Goal: Communication & Community: Connect with others

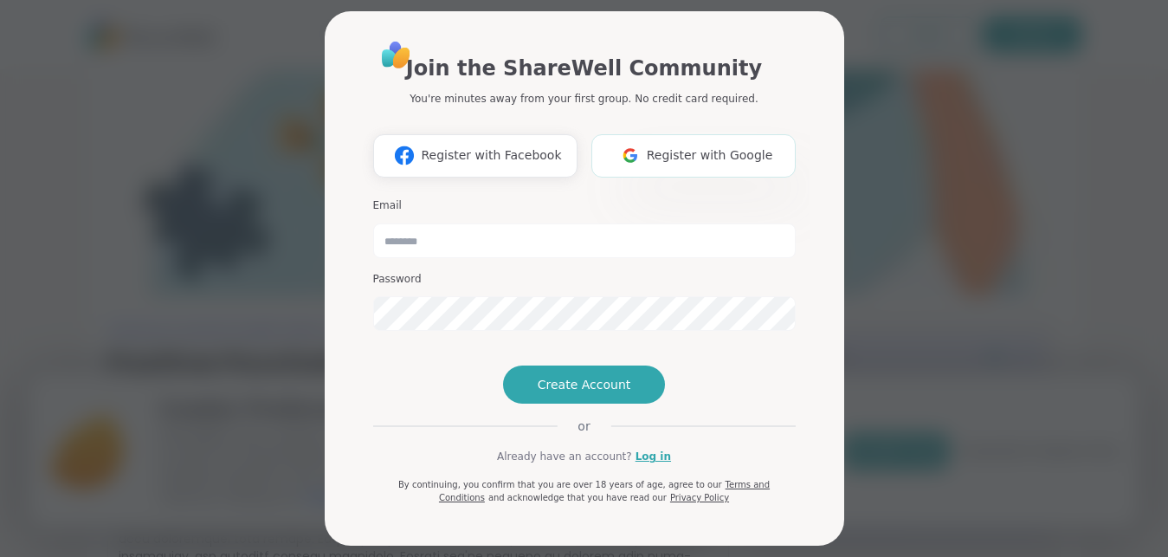
click at [700, 151] on span "Register with Google" at bounding box center [710, 155] width 126 height 18
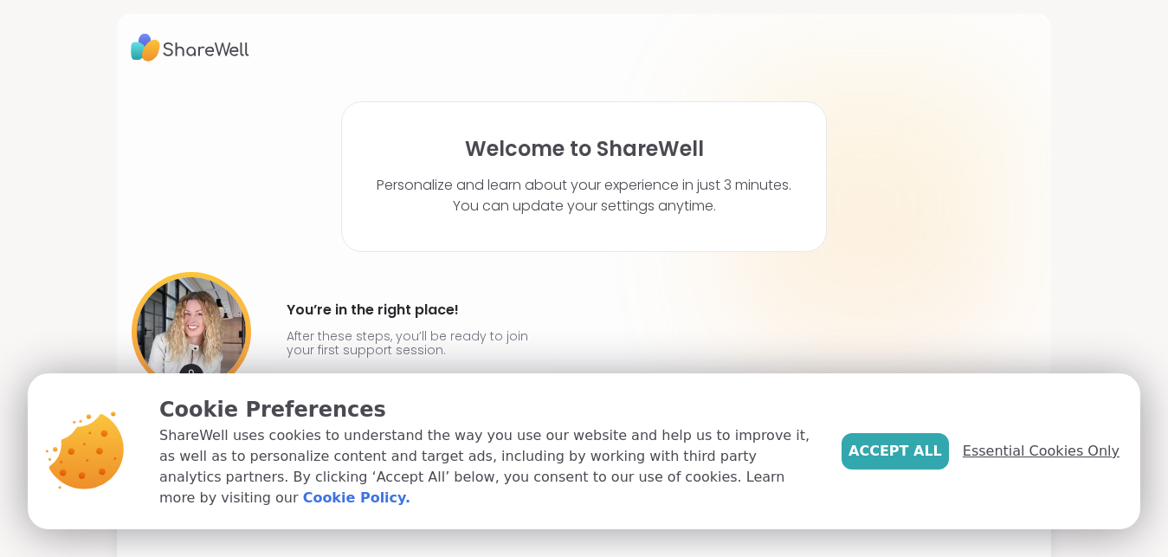
click at [1018, 455] on span "Essential Cookies Only" at bounding box center [1041, 451] width 157 height 21
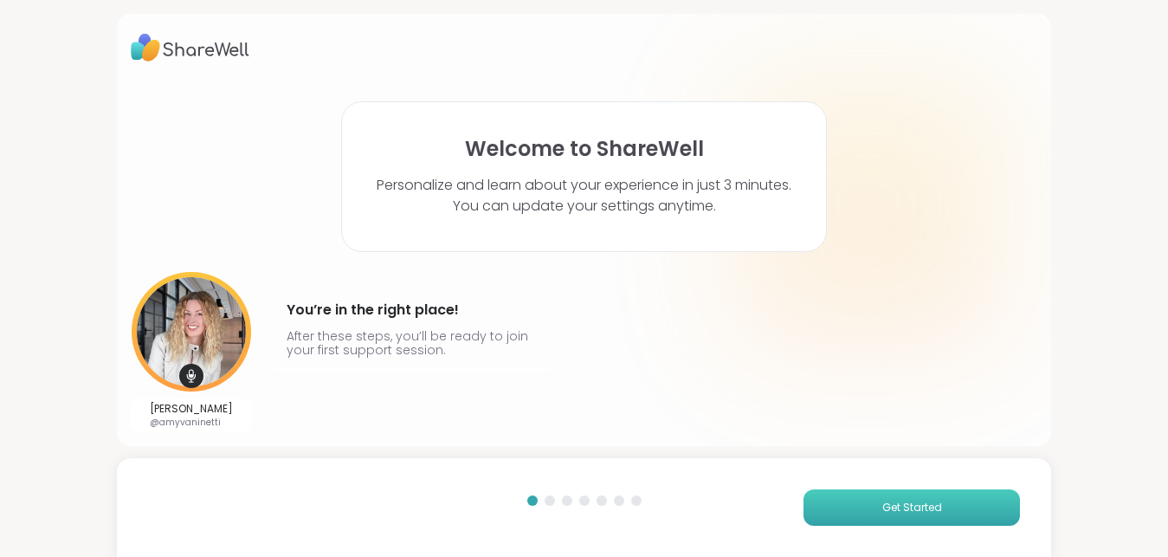
click at [902, 504] on span "Get Started" at bounding box center [912, 508] width 60 height 16
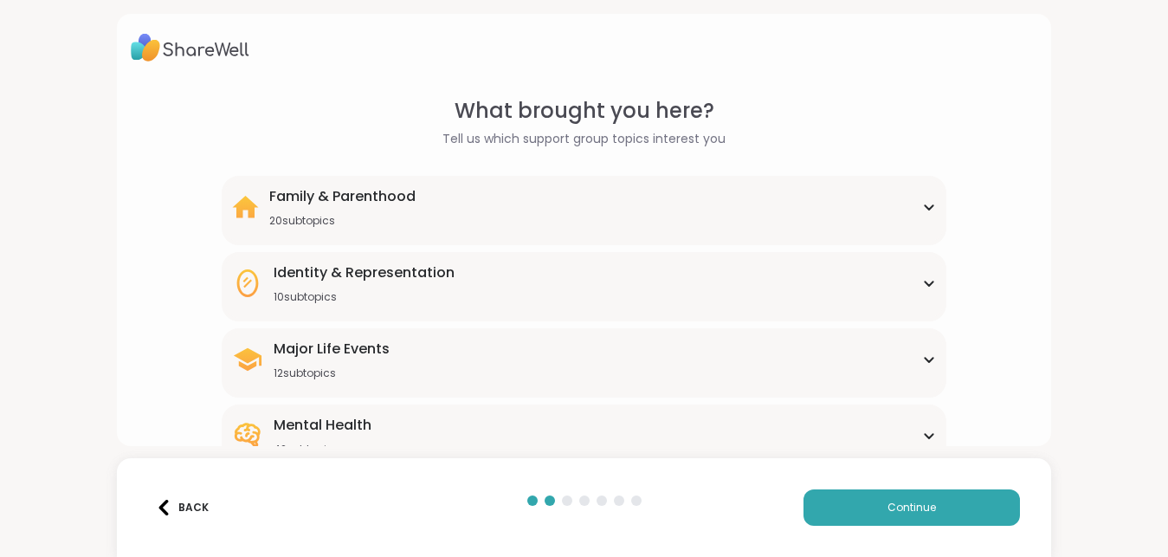
click at [318, 358] on div "Major Life Events" at bounding box center [332, 349] width 116 height 21
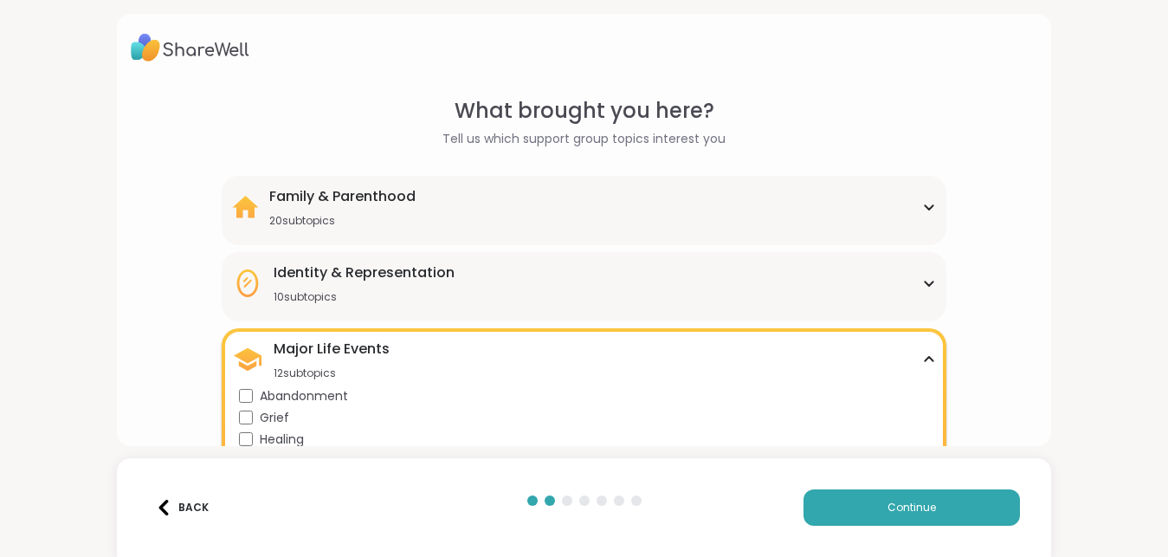
click at [1167, 219] on html "What brought you here? Tell us which support group topics interest you Family &…" at bounding box center [584, 278] width 1168 height 557
drag, startPoint x: 1175, startPoint y: 219, endPoint x: 1092, endPoint y: 255, distance: 90.7
click at [1092, 255] on html "What brought you here? Tell us which support group topics interest you Family &…" at bounding box center [584, 278] width 1168 height 557
click at [1067, 288] on div "What brought you here? Tell us which support group topics interest you Family &…" at bounding box center [584, 278] width 1168 height 557
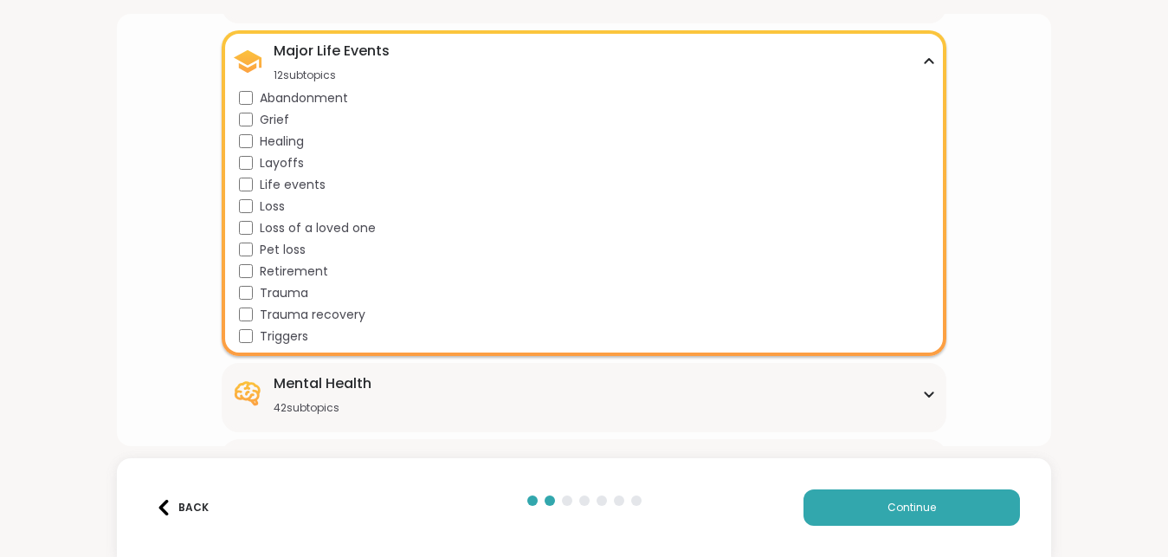
scroll to position [299, 0]
click at [921, 502] on span "Continue" at bounding box center [911, 508] width 48 height 16
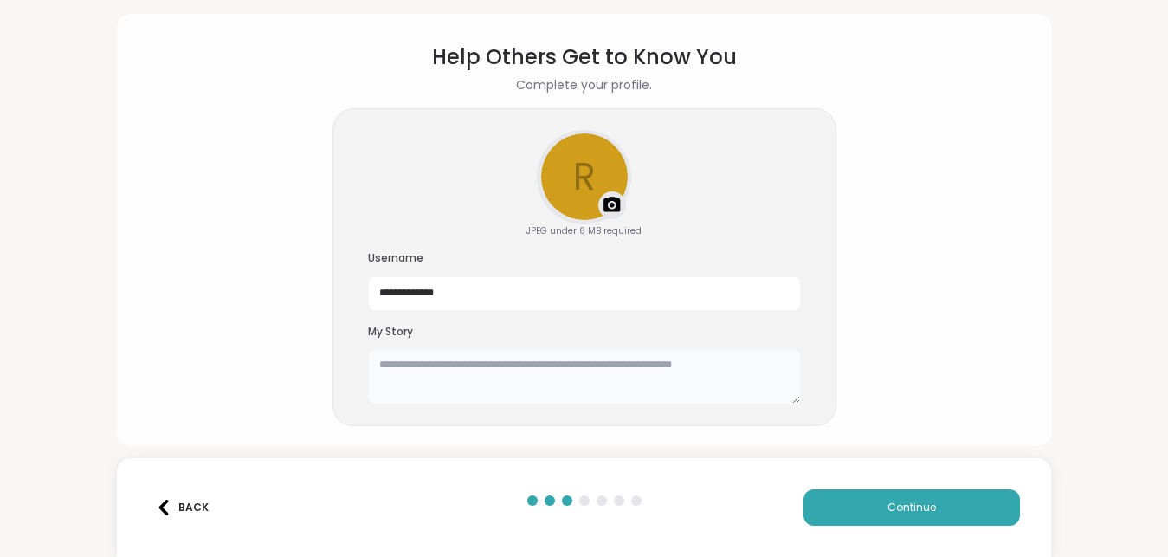
click at [465, 367] on textarea at bounding box center [584, 376] width 433 height 55
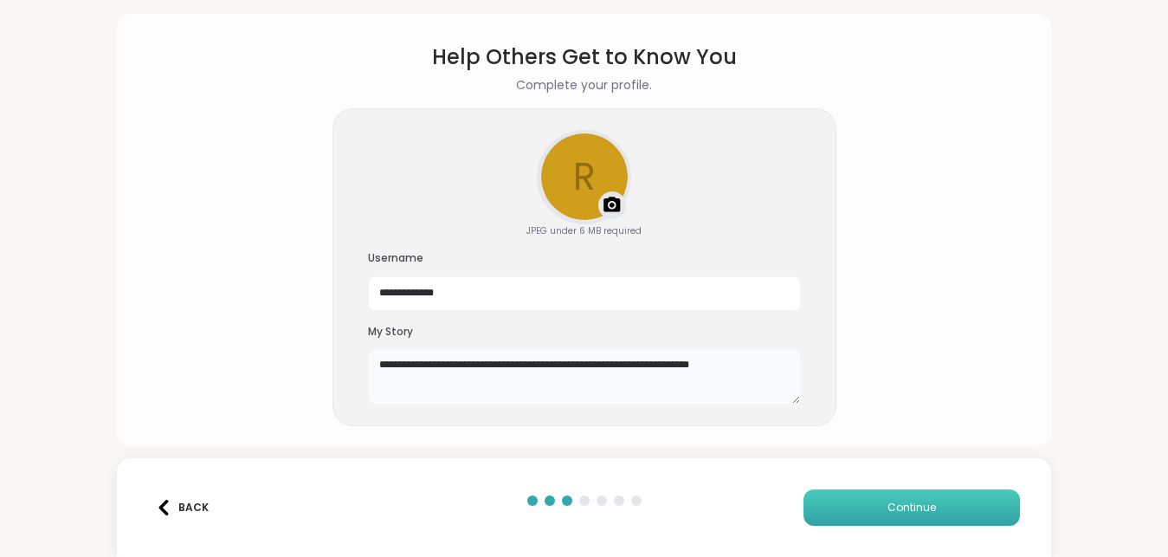
type textarea "**********"
click at [883, 498] on button "Continue" at bounding box center [911, 507] width 216 height 36
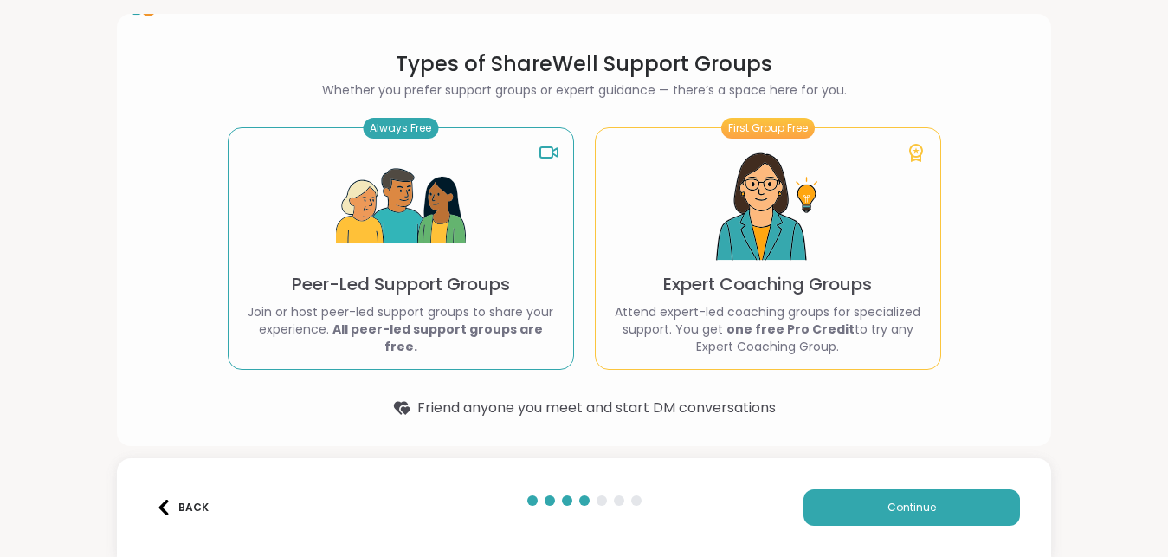
click at [386, 313] on p "Join or host peer-led support groups to share your experience. All peer-led sup…" at bounding box center [400, 329] width 317 height 52
click at [391, 162] on img at bounding box center [401, 207] width 130 height 130
click at [436, 320] on p "Join or host peer-led support groups to share your experience. All peer-led sup…" at bounding box center [400, 329] width 317 height 52
click at [399, 125] on div "Always Free" at bounding box center [400, 128] width 75 height 21
click at [894, 509] on span "Continue" at bounding box center [911, 508] width 48 height 16
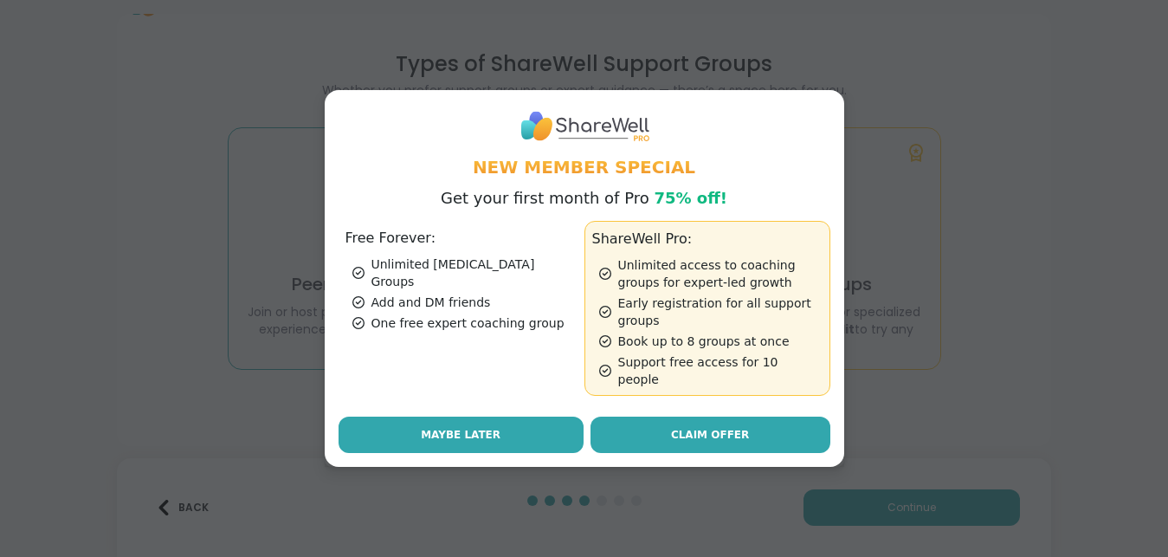
click at [457, 429] on span "Maybe Later" at bounding box center [461, 435] width 80 height 16
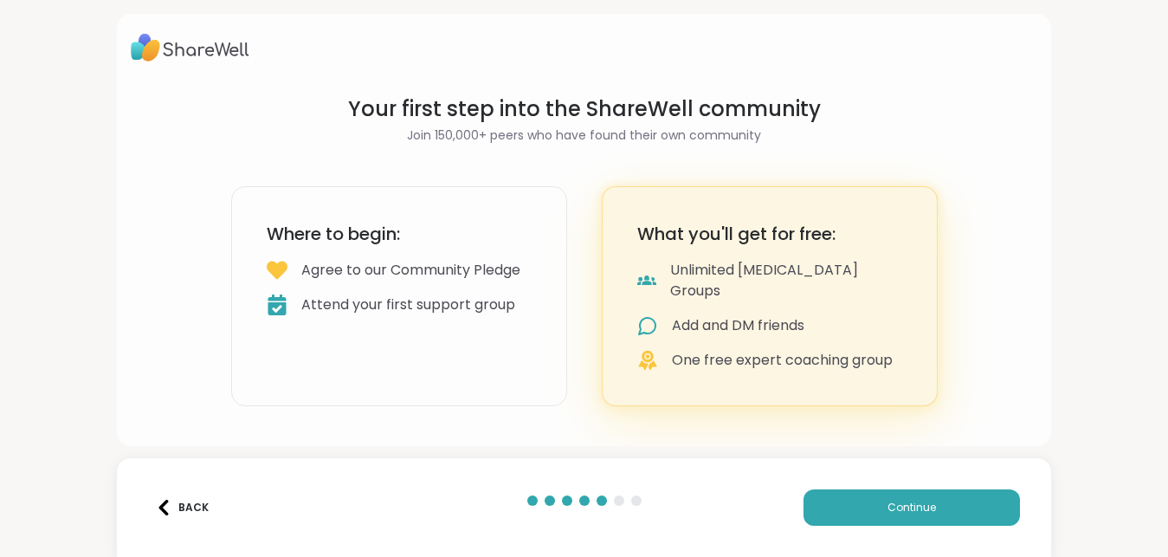
scroll to position [0, 0]
click at [891, 508] on span "Continue" at bounding box center [911, 508] width 48 height 16
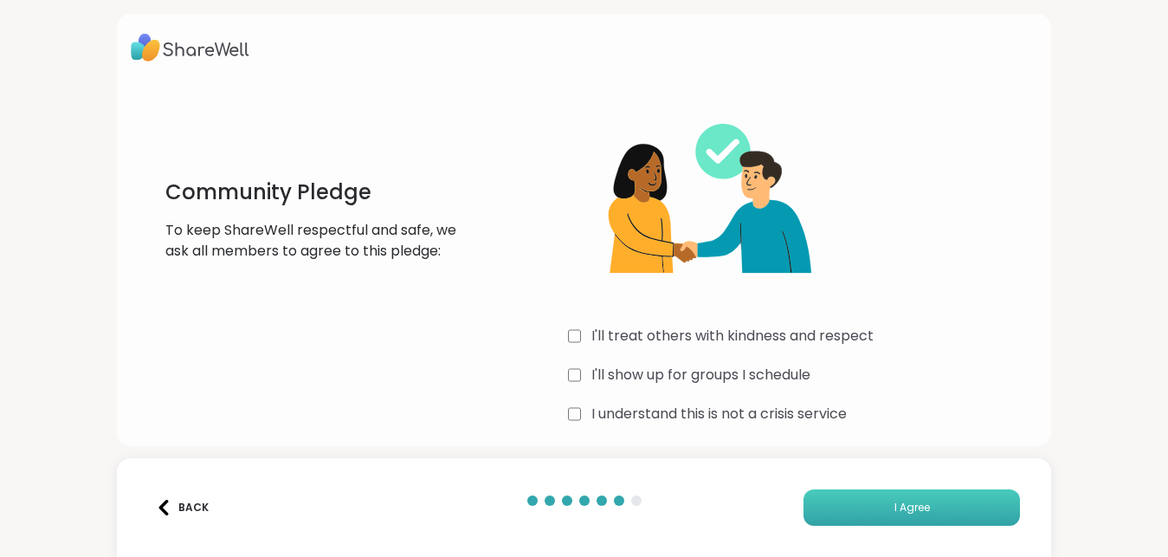
click at [896, 504] on span "I Agree" at bounding box center [911, 508] width 35 height 16
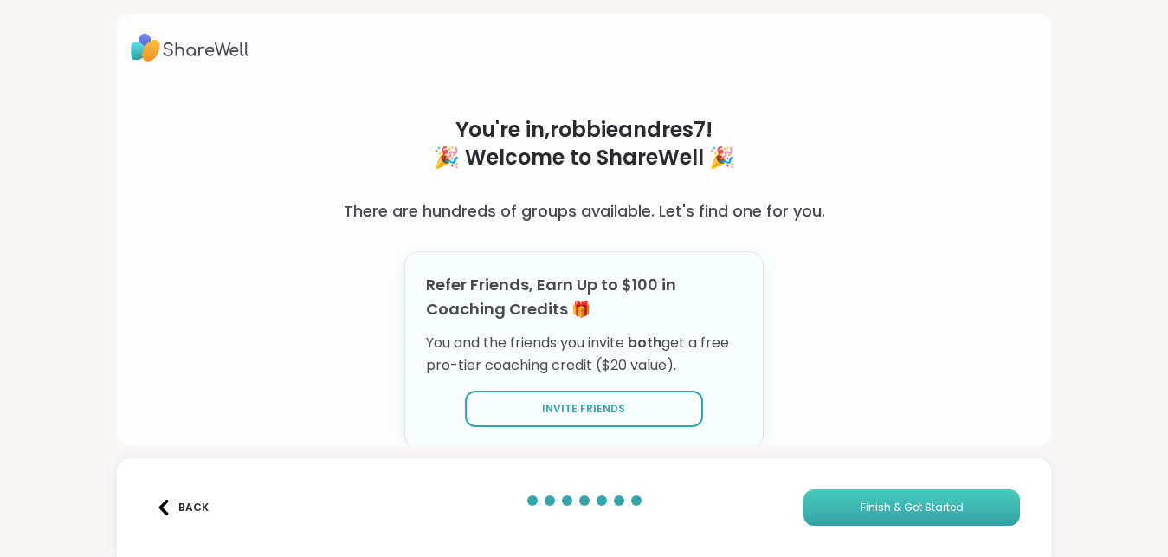
click at [920, 514] on span "Finish & Get Started" at bounding box center [912, 508] width 103 height 16
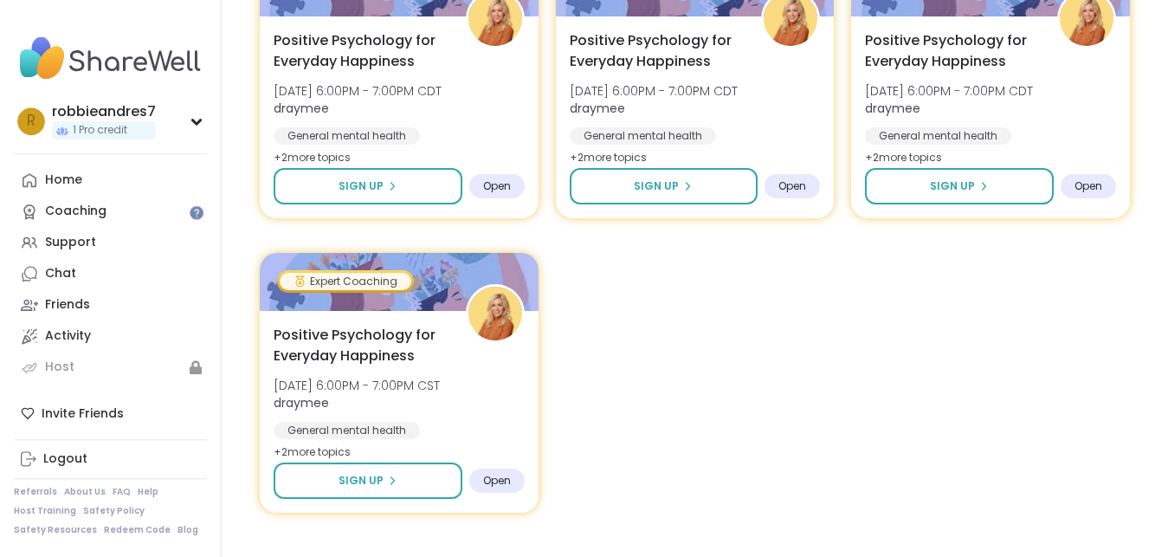
scroll to position [1647, 0]
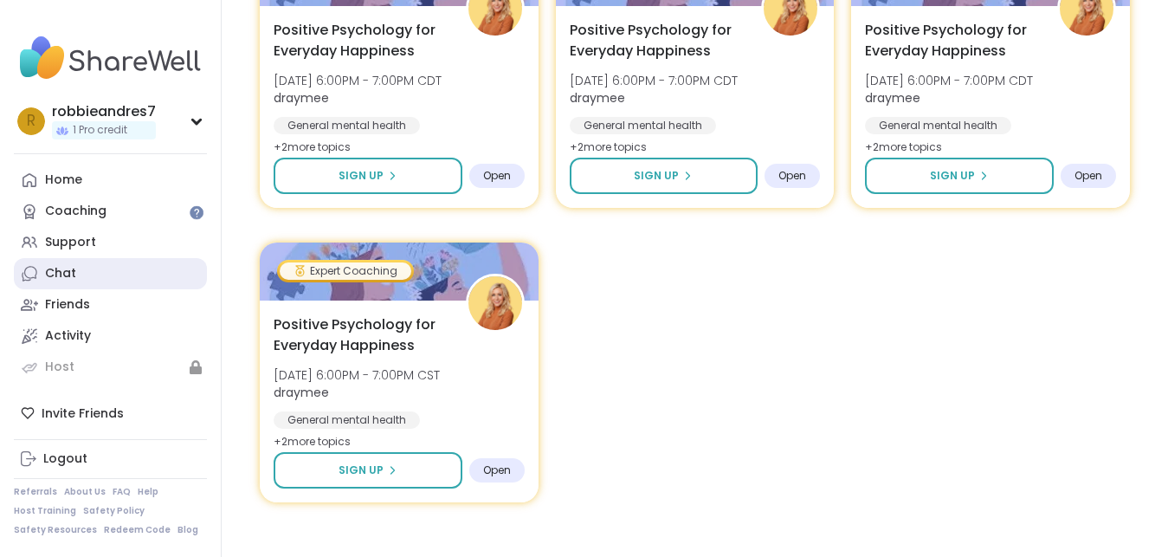
click at [57, 276] on div "Chat" at bounding box center [60, 273] width 31 height 17
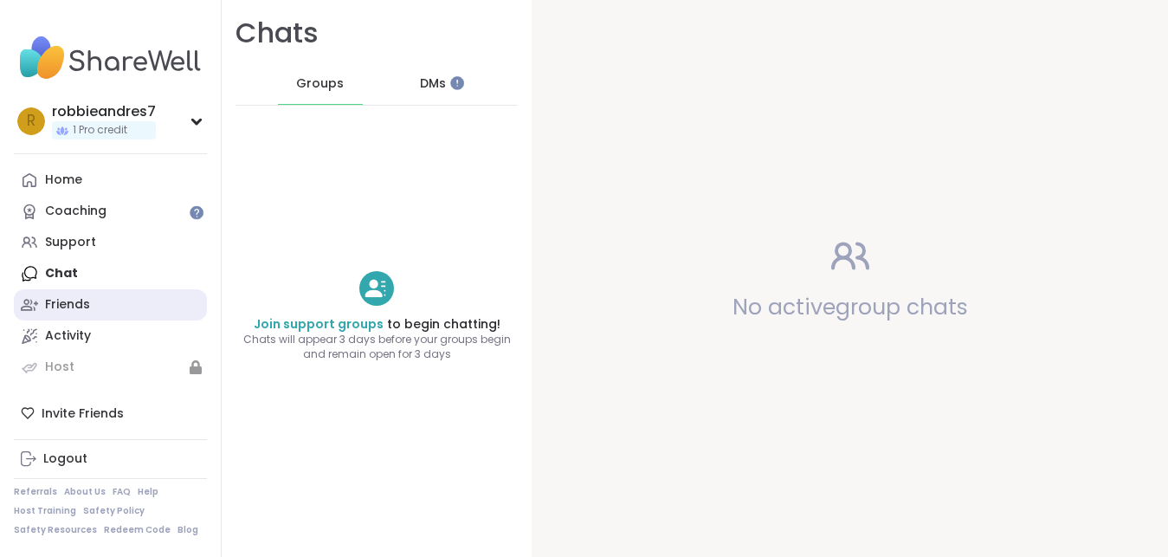
click at [80, 305] on div "Friends" at bounding box center [67, 304] width 45 height 17
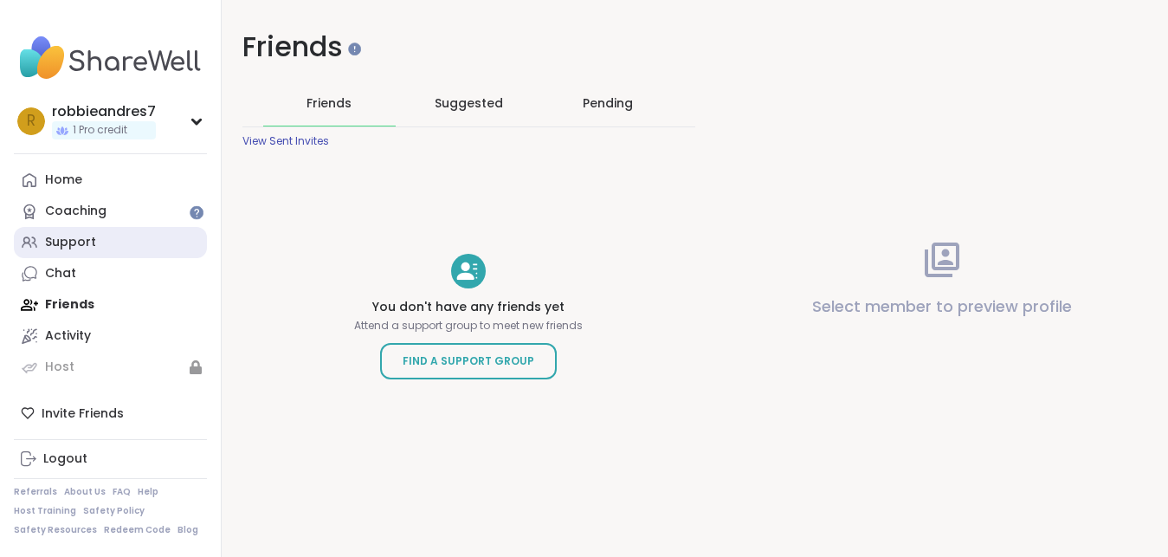
click at [63, 242] on div "Support" at bounding box center [70, 242] width 51 height 17
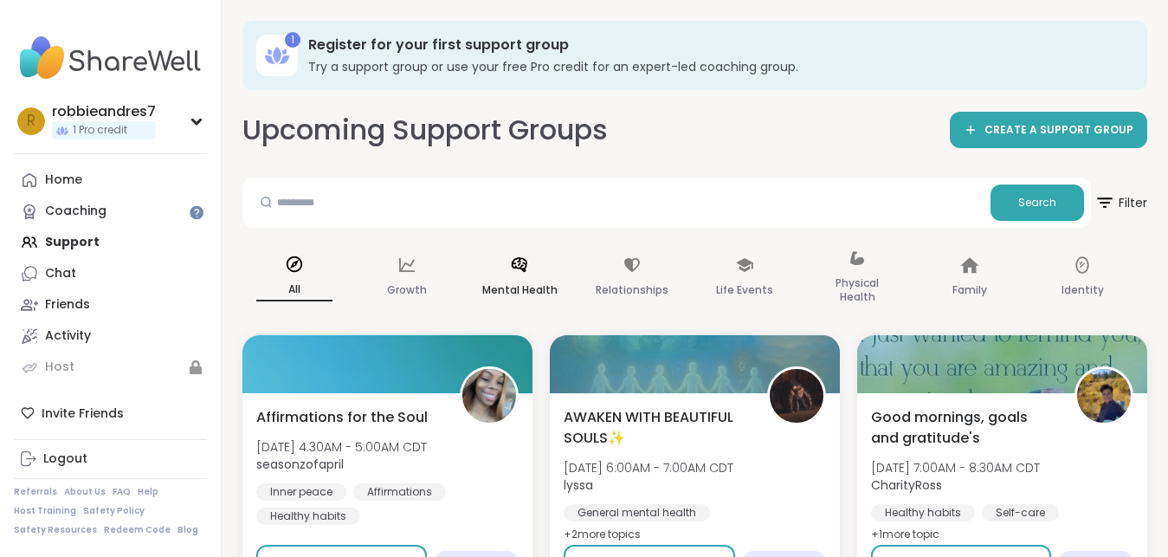
click at [524, 274] on icon at bounding box center [519, 264] width 19 height 19
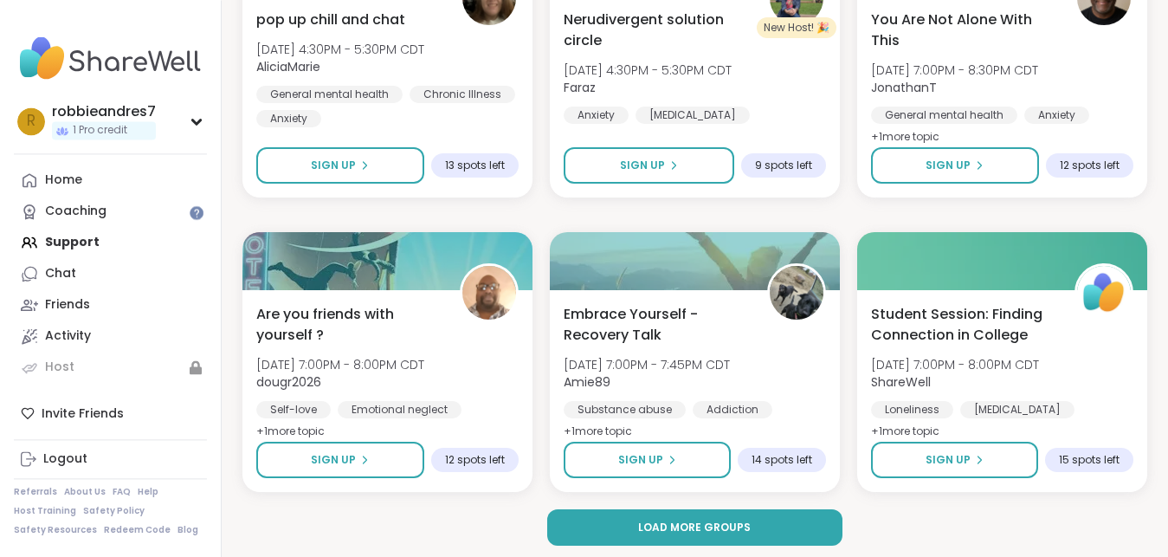
scroll to position [3384, 0]
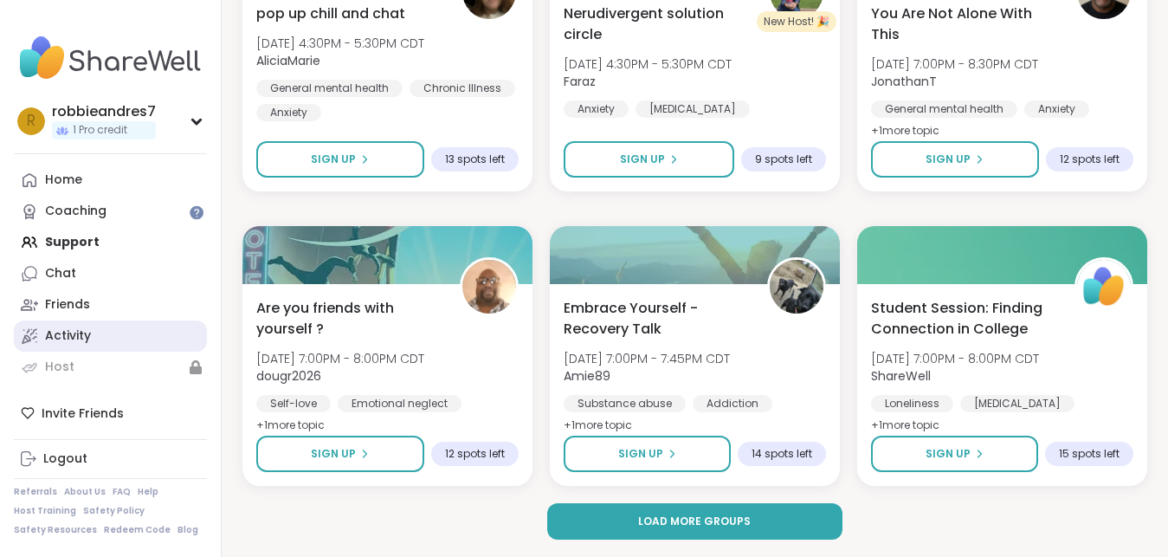
click at [85, 339] on div "Activity" at bounding box center [68, 335] width 46 height 17
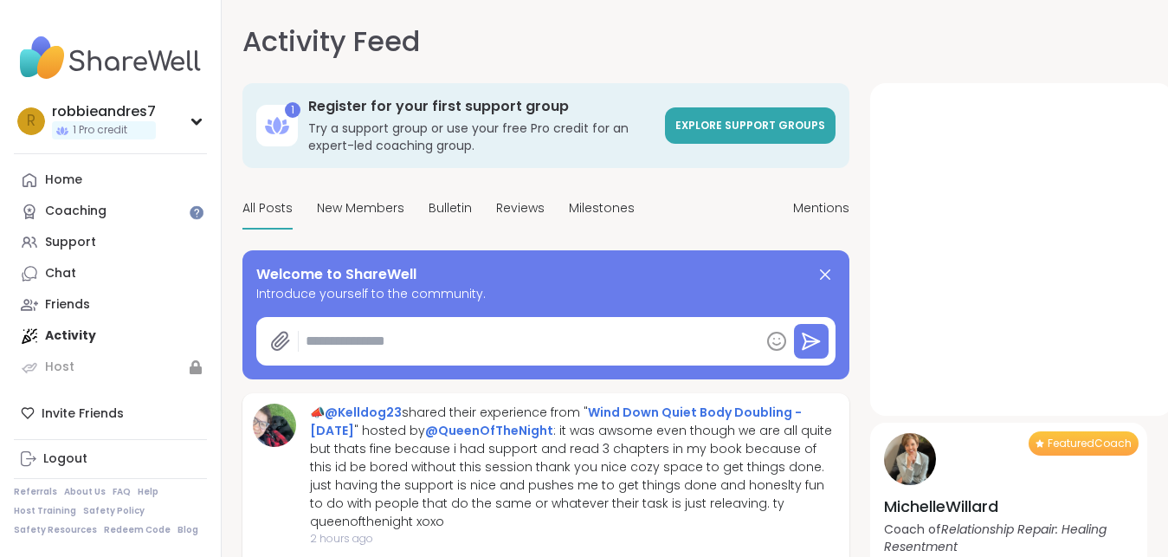
type textarea "*"
